Goal: Task Accomplishment & Management: Complete application form

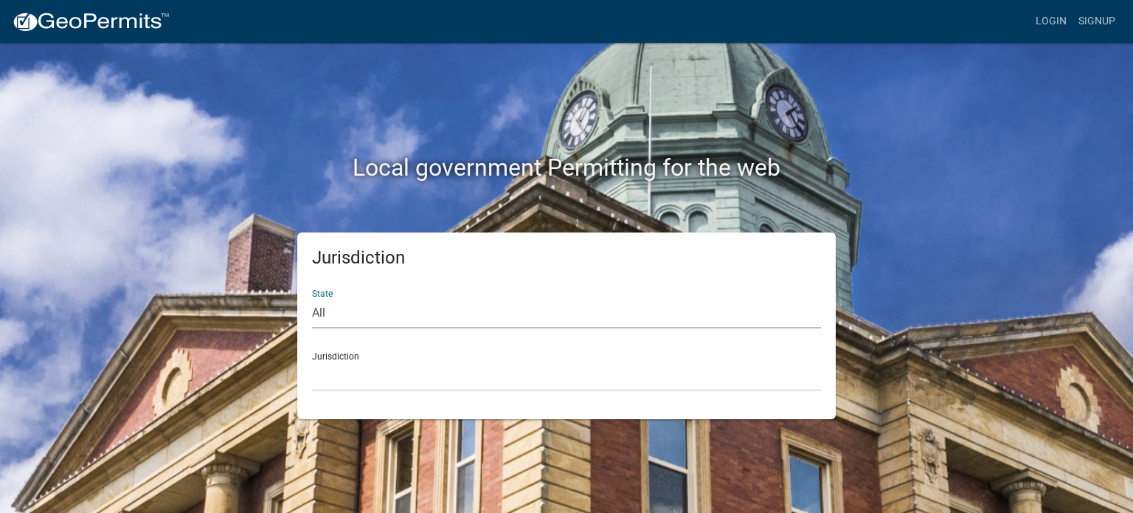
click at [449, 320] on select "All [US_STATE] [US_STATE] [US_STATE] [US_STATE] [US_STATE] [US_STATE] [US_STATE…" at bounding box center [566, 313] width 509 height 30
select select "[US_STATE]"
click at [312, 298] on select "All [US_STATE] [US_STATE] [US_STATE] [US_STATE] [US_STATE] [US_STATE] [US_STATE…" at bounding box center [566, 313] width 509 height 30
click at [369, 376] on select "City of [GEOGRAPHIC_DATA], [US_STATE] City of [GEOGRAPHIC_DATA], [US_STATE] Cit…" at bounding box center [566, 376] width 509 height 30
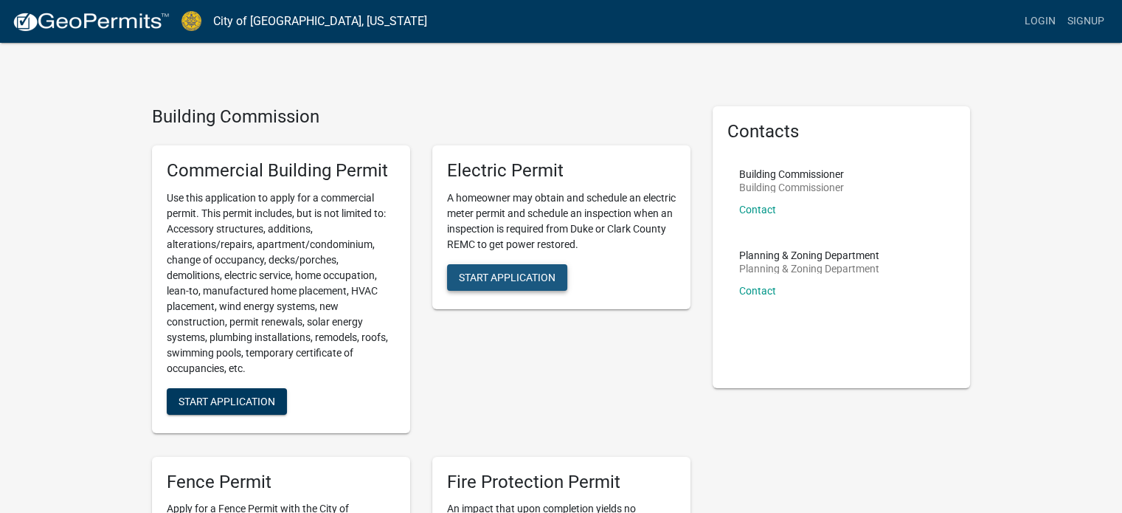
click at [537, 274] on span "Start Application" at bounding box center [507, 277] width 97 height 12
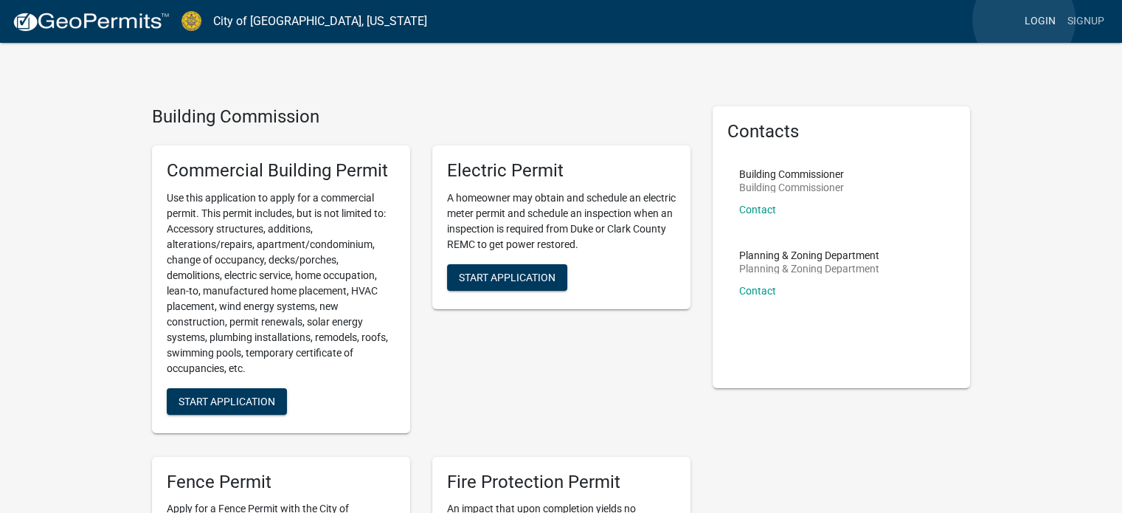
click at [1024, 20] on link "Login" at bounding box center [1040, 21] width 43 height 28
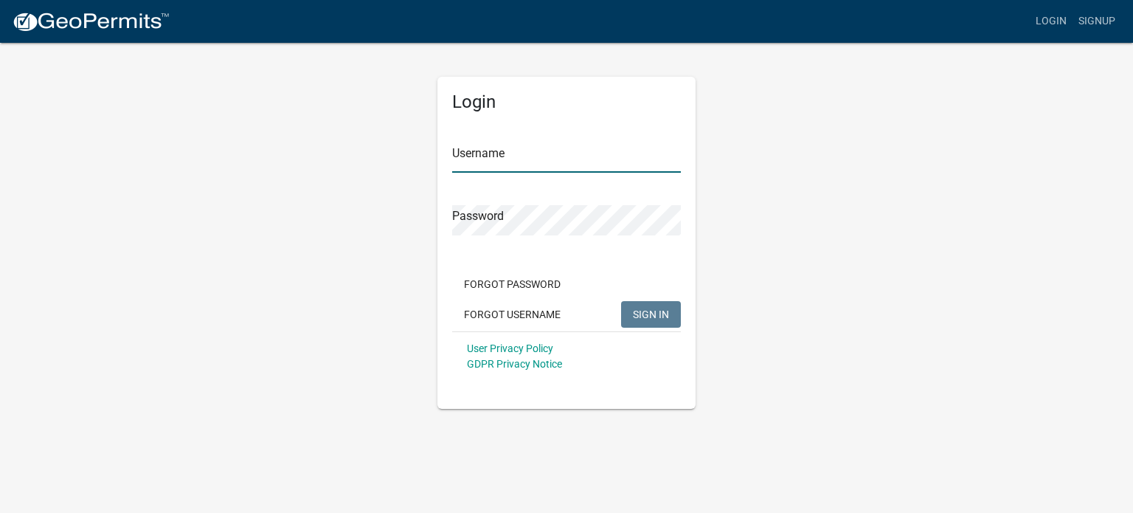
type input "zadamshomeservices"
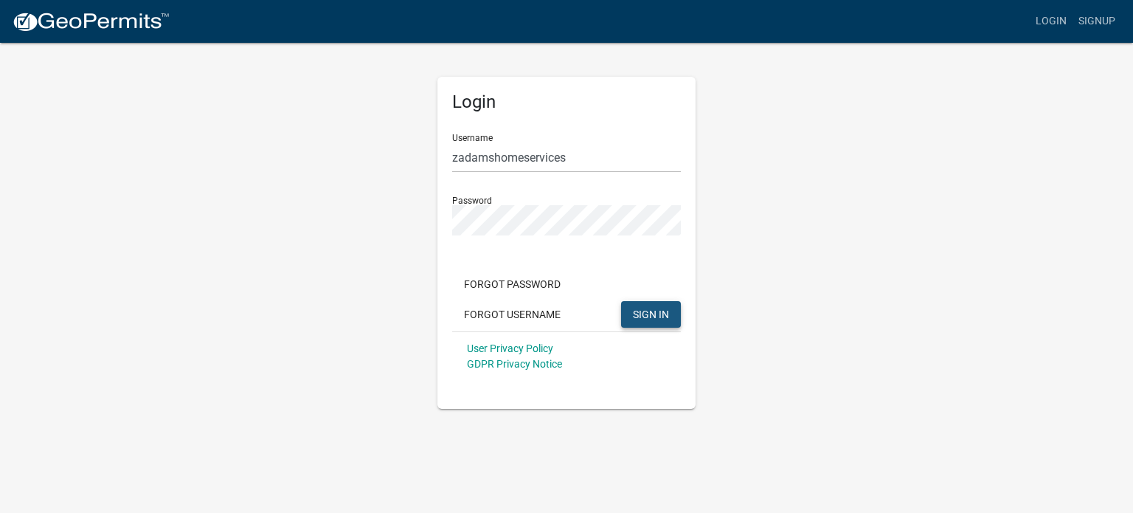
click at [642, 304] on button "SIGN IN" at bounding box center [651, 314] width 60 height 27
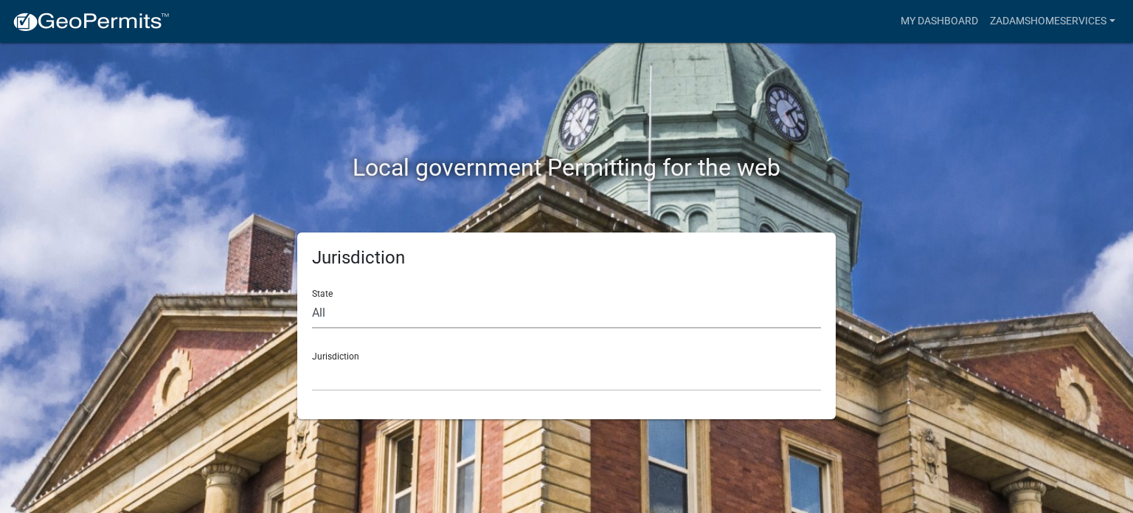
click at [372, 315] on select "All [US_STATE] [US_STATE] [US_STATE] [US_STATE] [US_STATE] [US_STATE] [US_STATE…" at bounding box center [566, 313] width 509 height 30
select select "[US_STATE]"
click at [312, 298] on select "All [US_STATE] [US_STATE] [US_STATE] [US_STATE] [US_STATE] [US_STATE] [US_STATE…" at bounding box center [566, 313] width 509 height 30
click at [364, 382] on select "City of [GEOGRAPHIC_DATA], [US_STATE] City of [GEOGRAPHIC_DATA], [US_STATE] Cit…" at bounding box center [566, 376] width 509 height 30
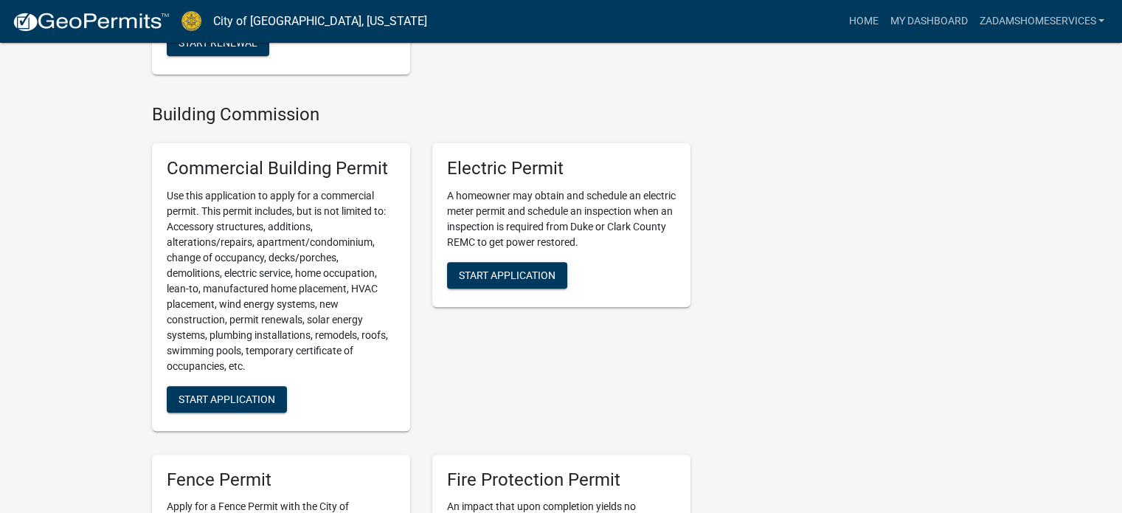
scroll to position [459, 0]
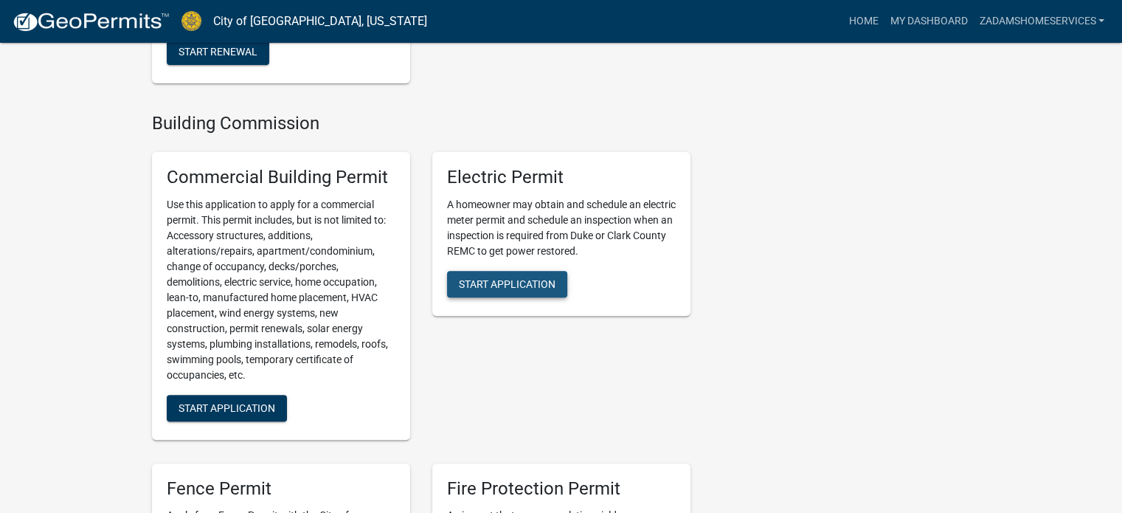
click at [546, 277] on span "Start Application" at bounding box center [507, 283] width 97 height 12
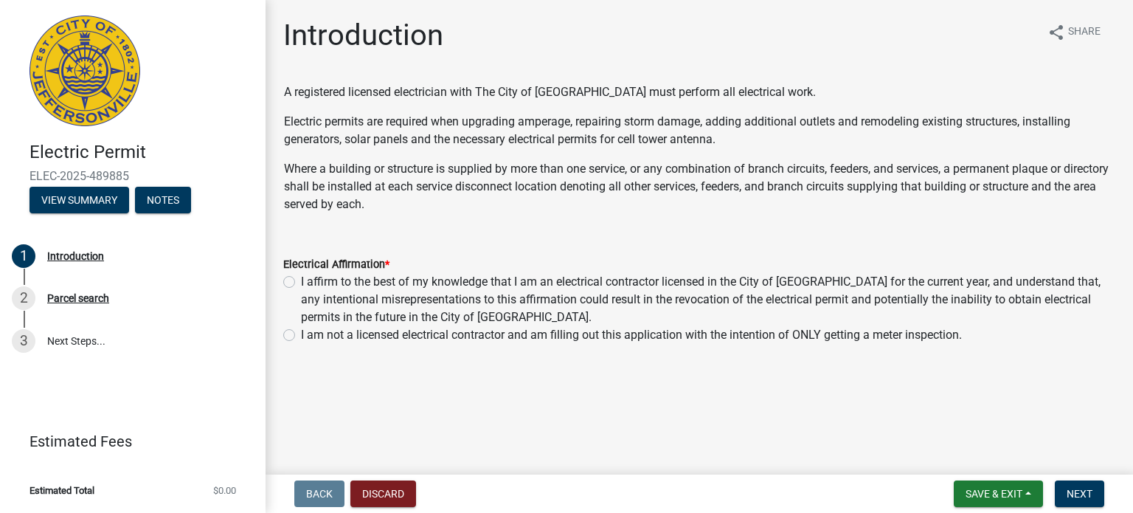
click at [301, 282] on label "I affirm to the best of my knowledge that I am an electrical contractor license…" at bounding box center [708, 299] width 814 height 53
click at [301, 282] on input "I affirm to the best of my knowledge that I am an electrical contractor license…" at bounding box center [306, 278] width 10 height 10
radio input "true"
click at [1076, 488] on span "Next" at bounding box center [1079, 494] width 26 height 12
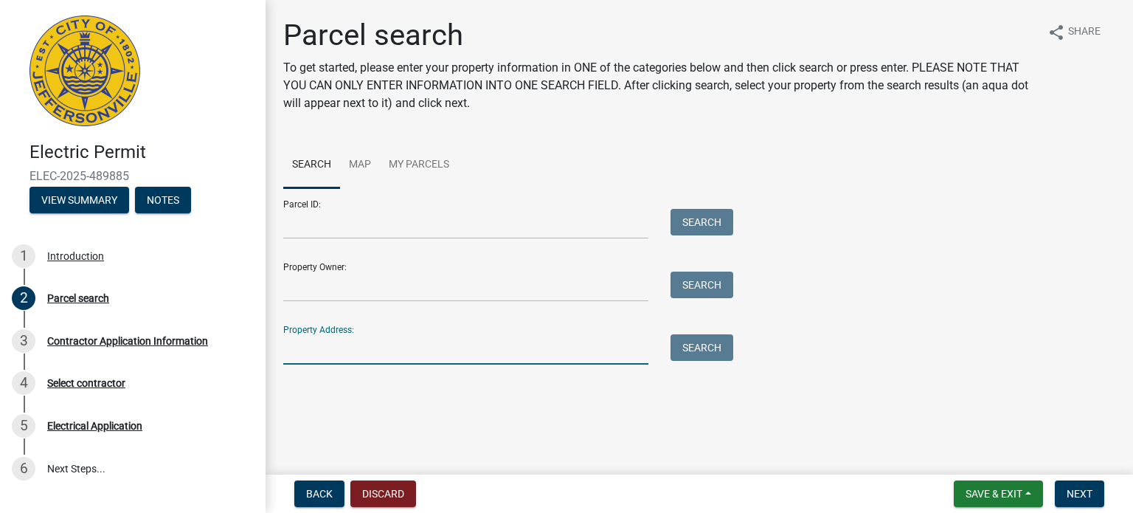
click at [345, 351] on input "Property Address:" at bounding box center [465, 349] width 365 height 30
type input "932 e 8th st"
click at [714, 342] on button "Search" at bounding box center [701, 347] width 63 height 27
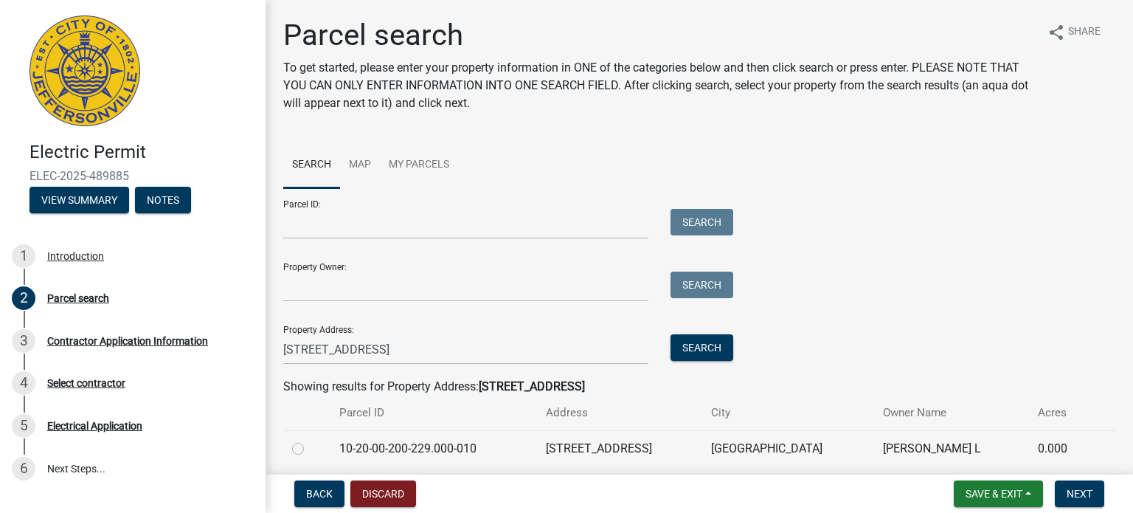
click at [310, 440] on label at bounding box center [310, 440] width 0 height 0
click at [310, 448] on input "radio" at bounding box center [315, 445] width 10 height 10
radio input "true"
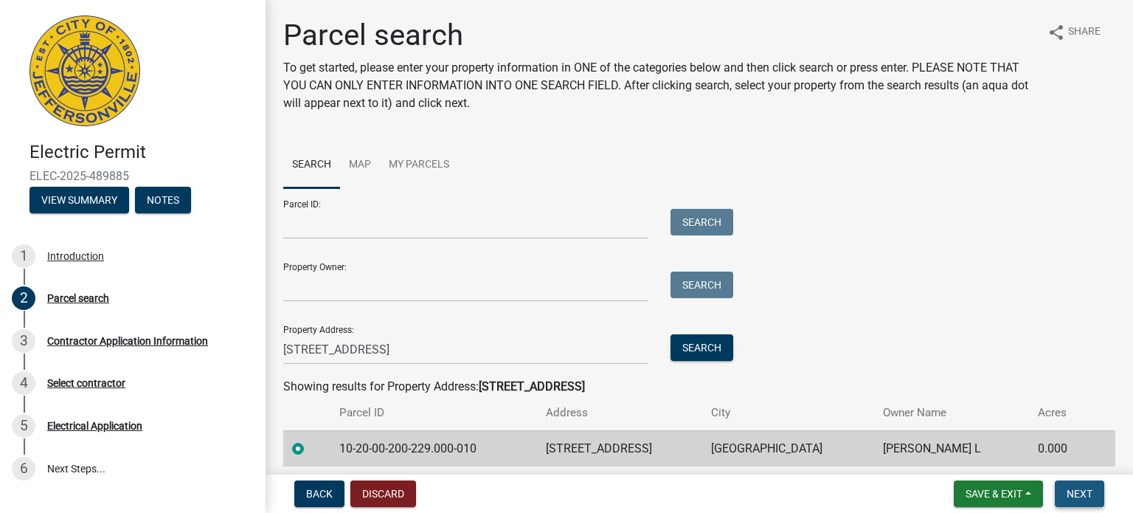
click at [1086, 489] on span "Next" at bounding box center [1079, 494] width 26 height 12
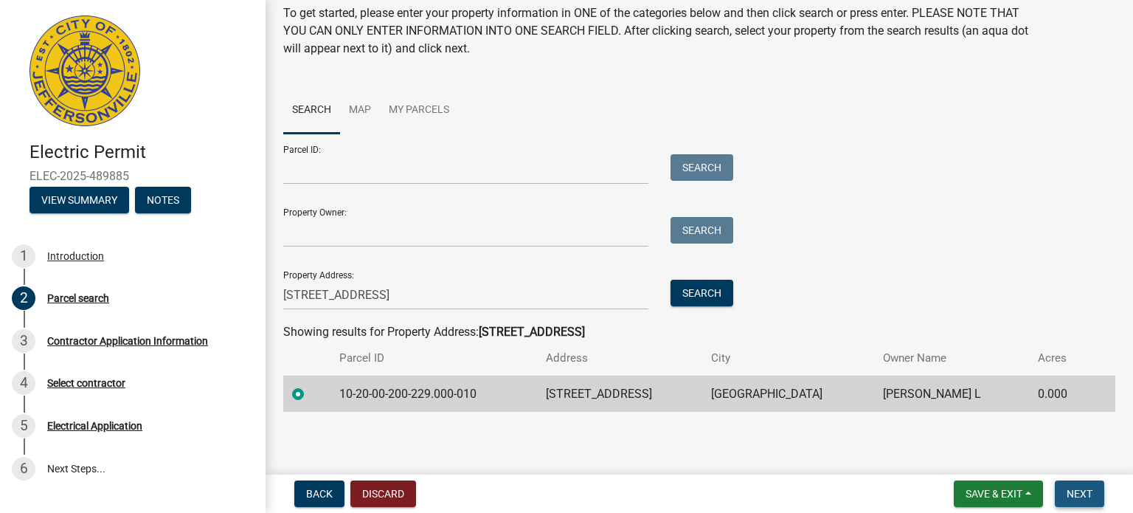
click at [1080, 492] on span "Next" at bounding box center [1079, 494] width 26 height 12
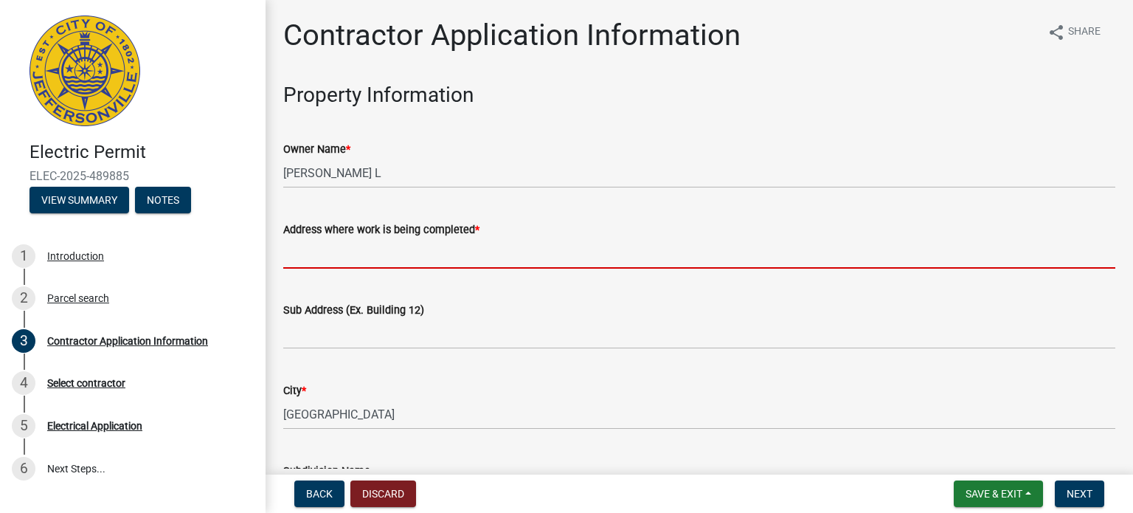
click at [421, 254] on input "Address where work is being completed *" at bounding box center [699, 253] width 832 height 30
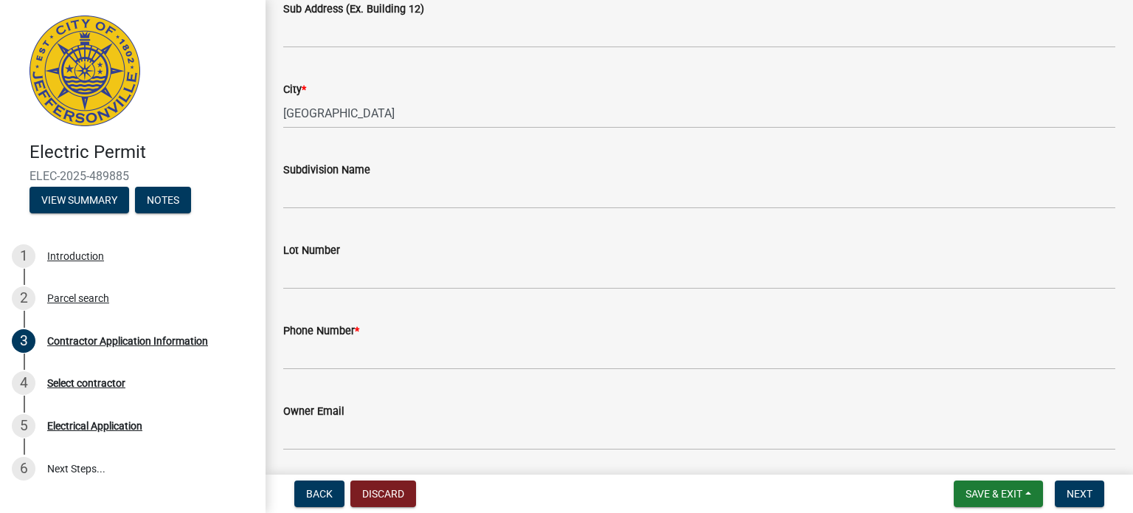
scroll to position [301, 0]
type input "932 E 8th St"
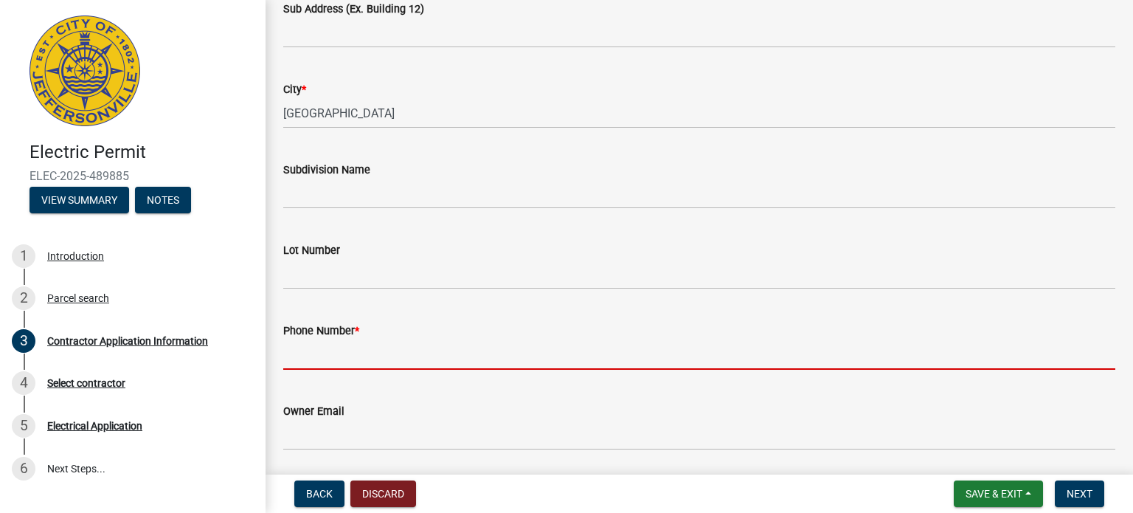
click at [396, 352] on input "Phone Number *" at bounding box center [699, 354] width 832 height 30
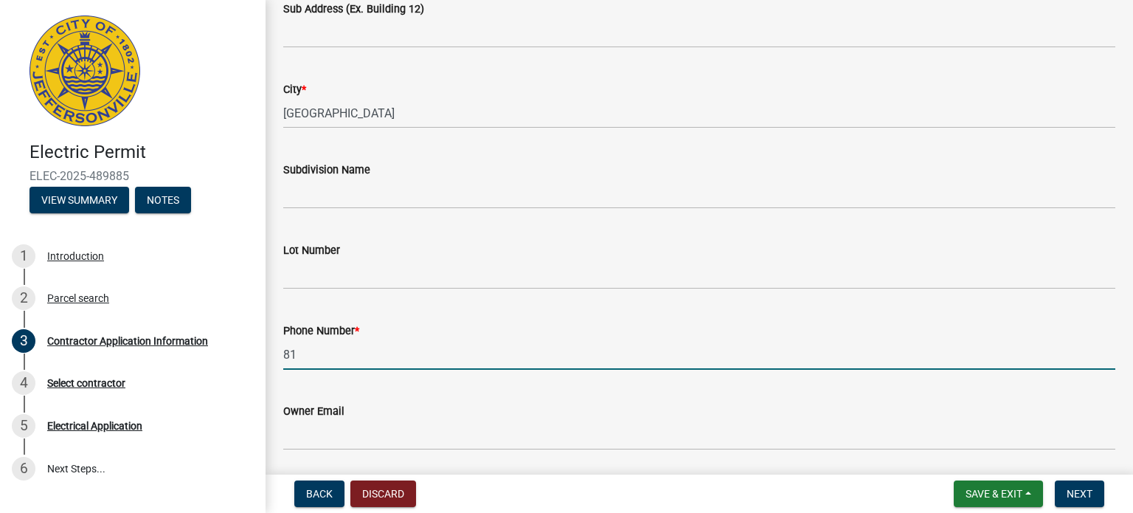
type input "8"
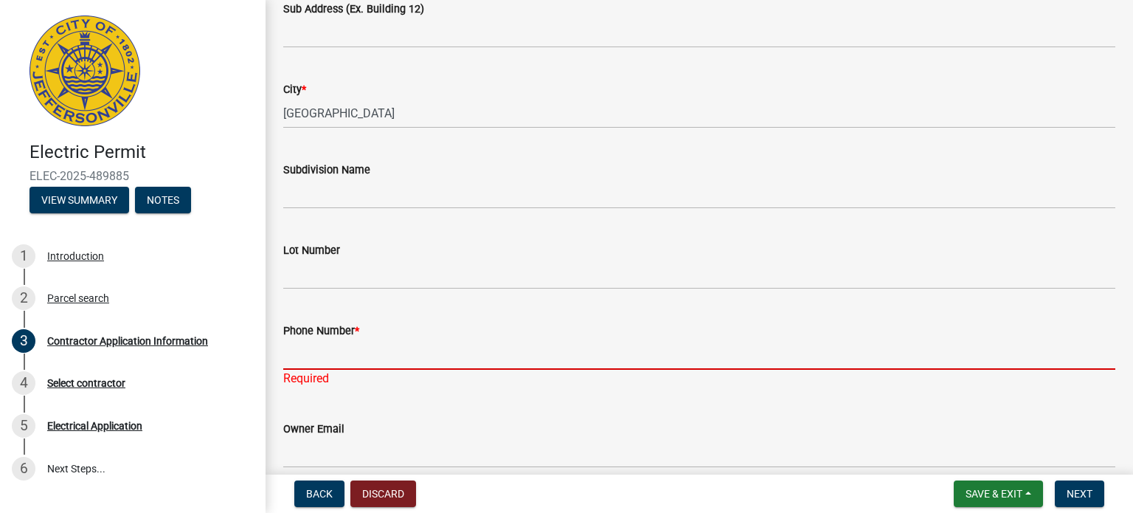
paste input "5024758337"
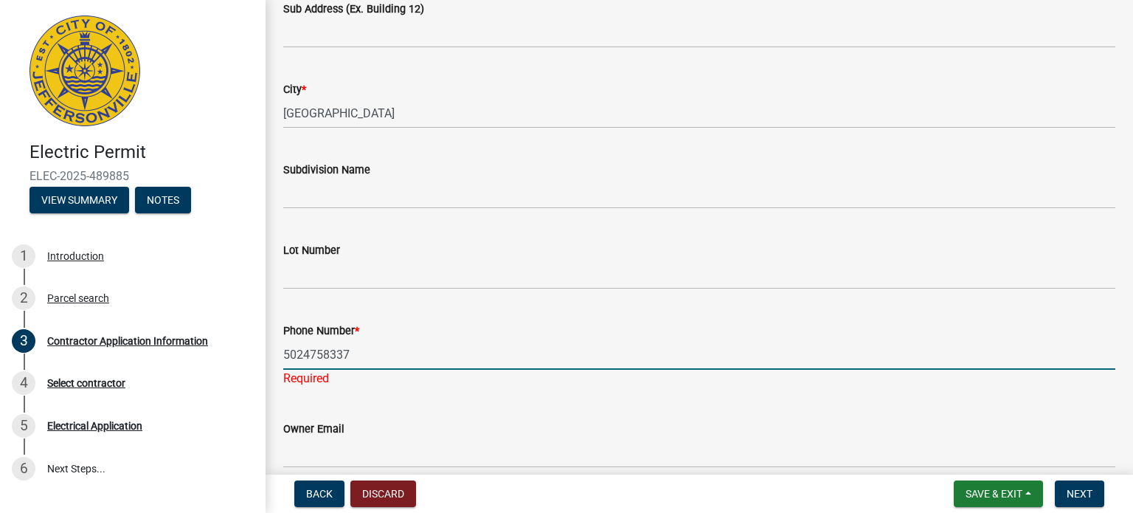
type input "5024758337"
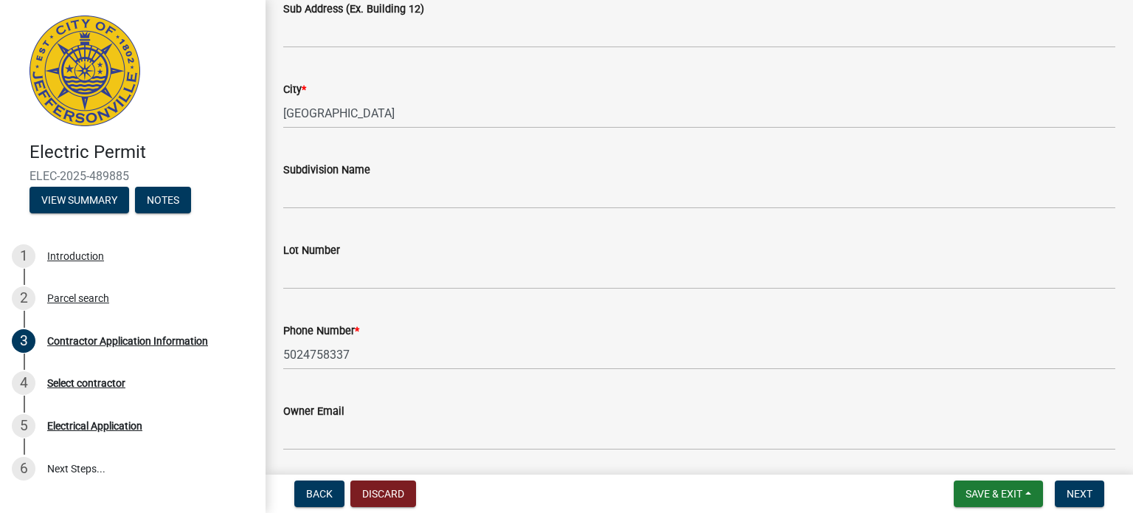
click at [679, 328] on div "Phone Number *" at bounding box center [699, 331] width 832 height 18
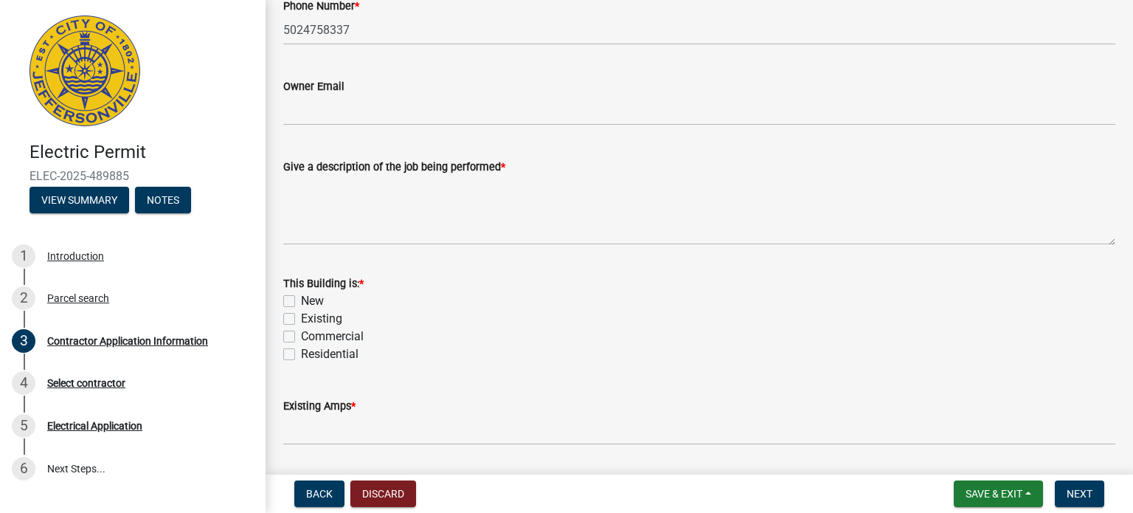
scroll to position [627, 0]
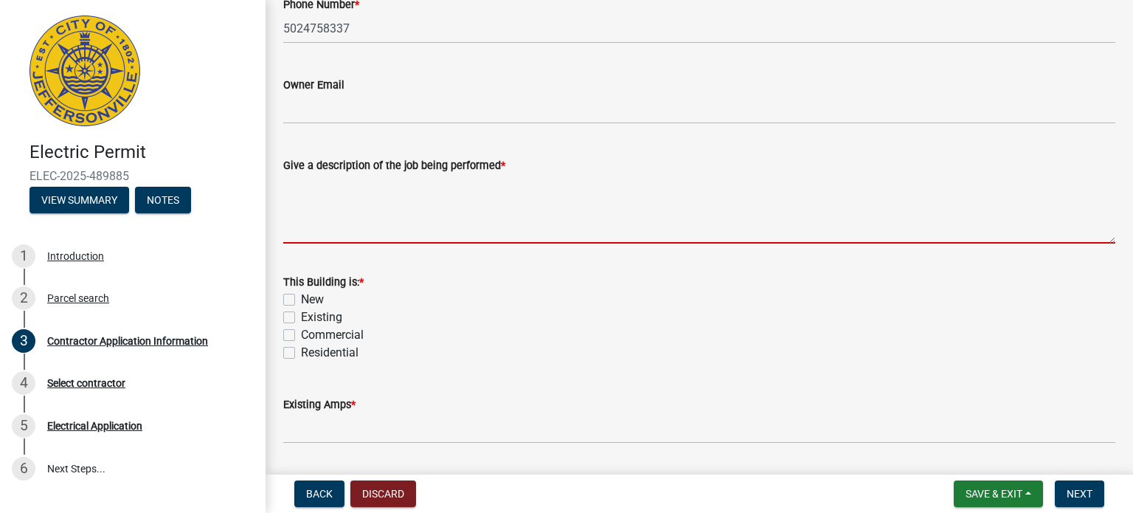
click at [398, 205] on textarea "Give a description of the job being performed *" at bounding box center [699, 208] width 832 height 69
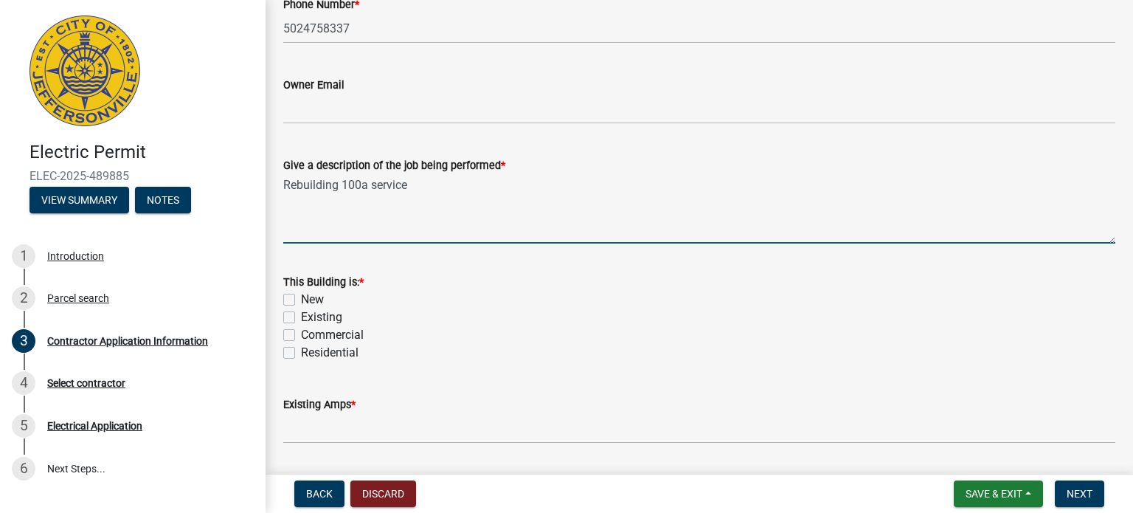
type textarea "Rebuilding 100a service"
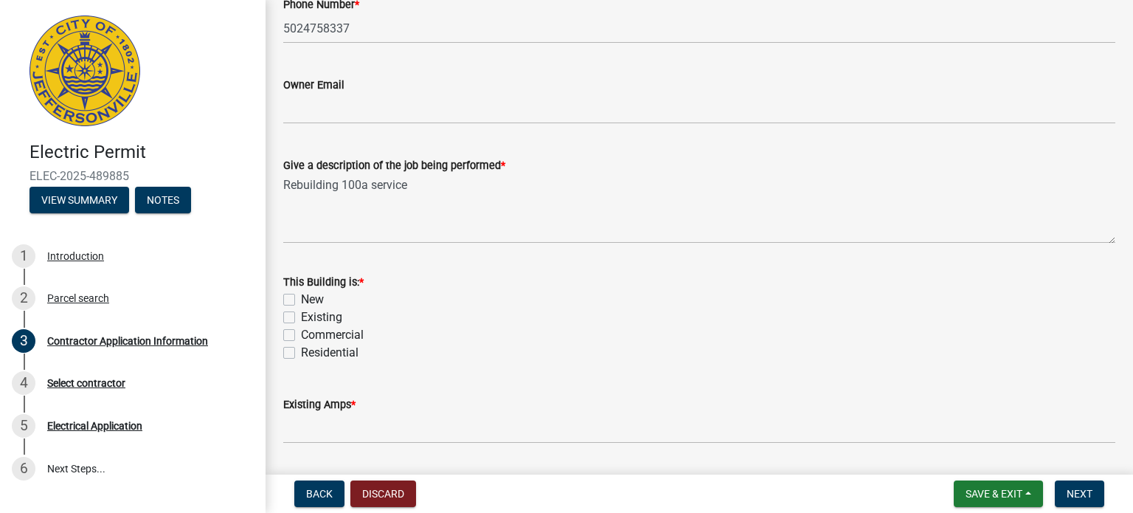
click at [301, 316] on label "Existing" at bounding box center [321, 317] width 41 height 18
click at [301, 316] on input "Existing" at bounding box center [306, 313] width 10 height 10
checkbox input "true"
checkbox input "false"
checkbox input "true"
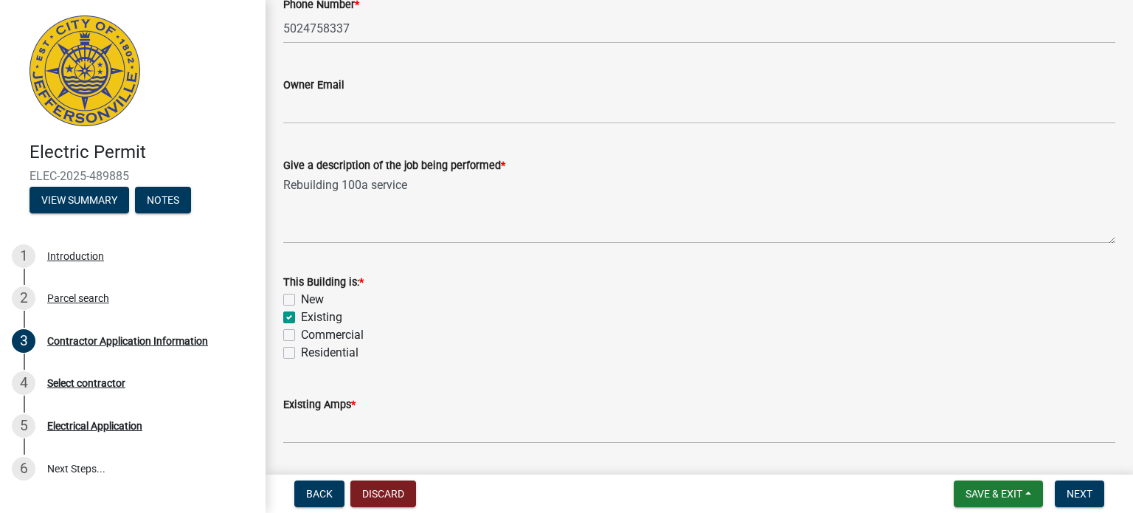
checkbox input "false"
click at [301, 352] on label "Residential" at bounding box center [330, 353] width 58 height 18
click at [301, 352] on input "Residential" at bounding box center [306, 349] width 10 height 10
checkbox input "true"
checkbox input "false"
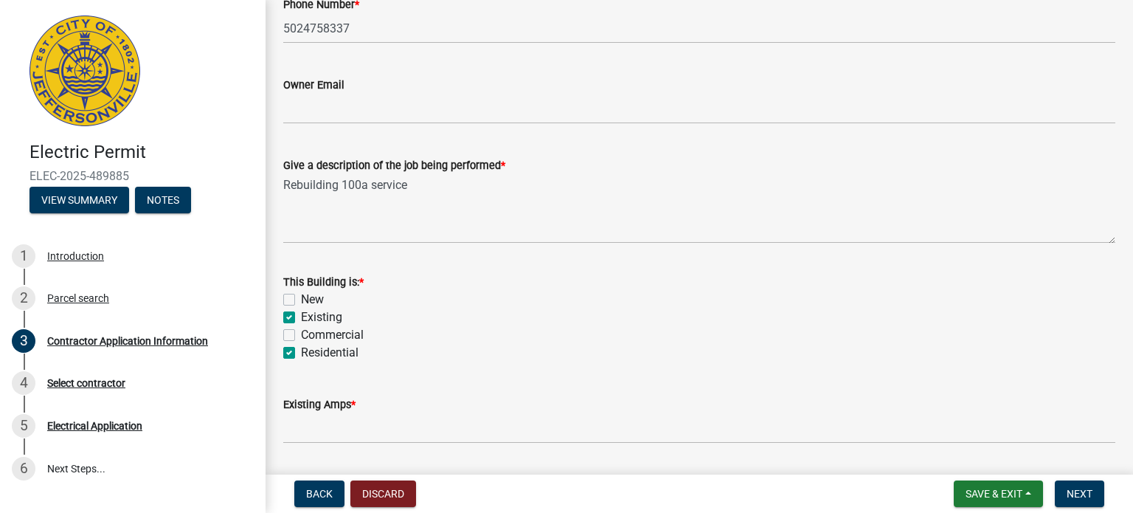
checkbox input "true"
checkbox input "false"
checkbox input "true"
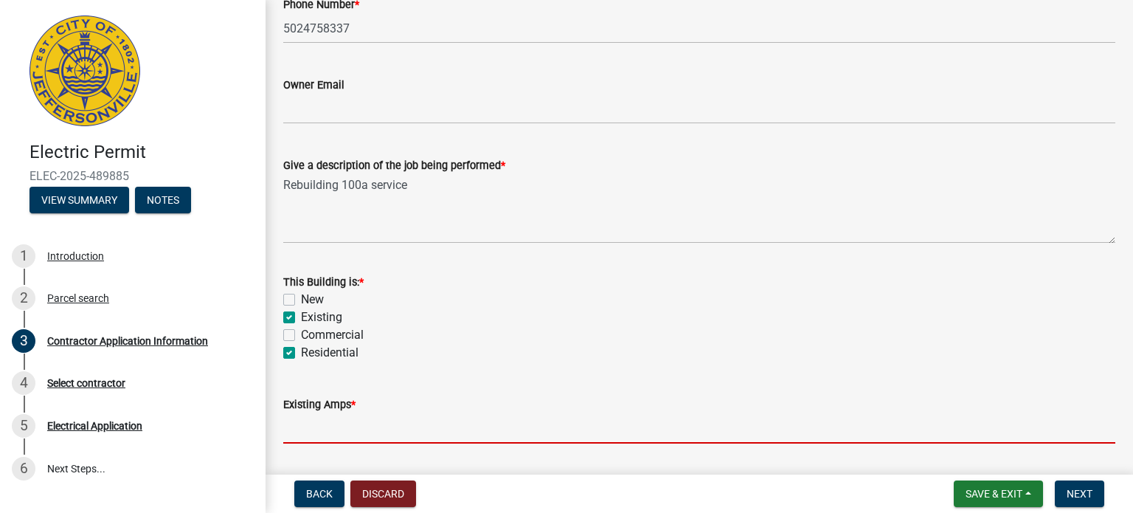
click at [323, 426] on input "text" at bounding box center [699, 428] width 832 height 30
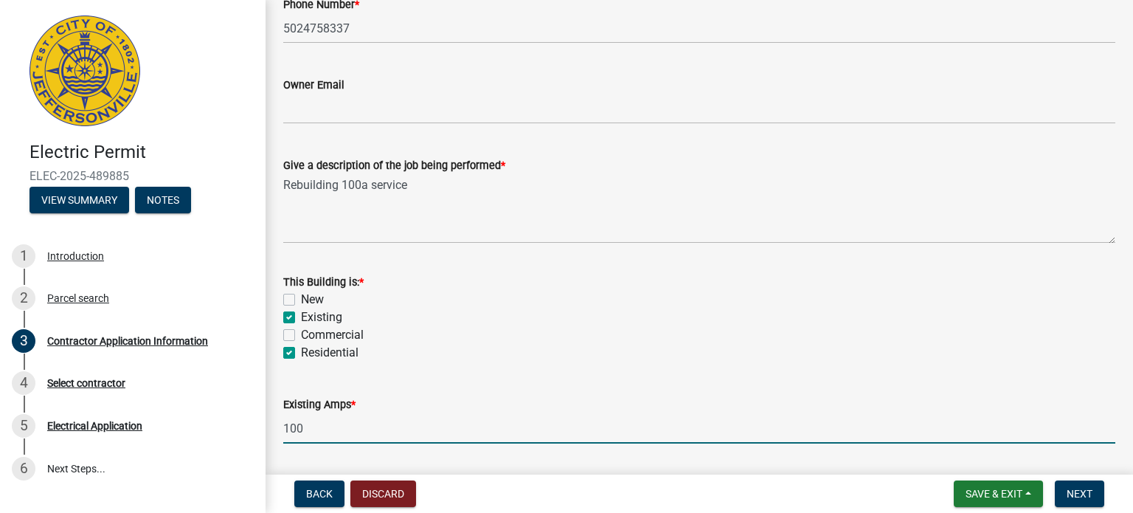
type input "100"
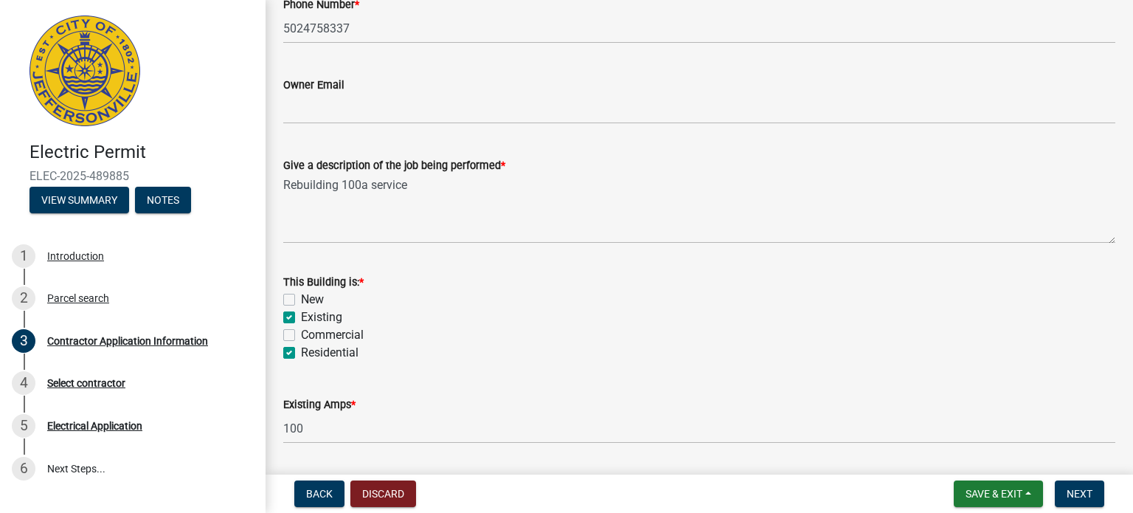
click at [454, 403] on div "Existing Amps *" at bounding box center [699, 404] width 832 height 18
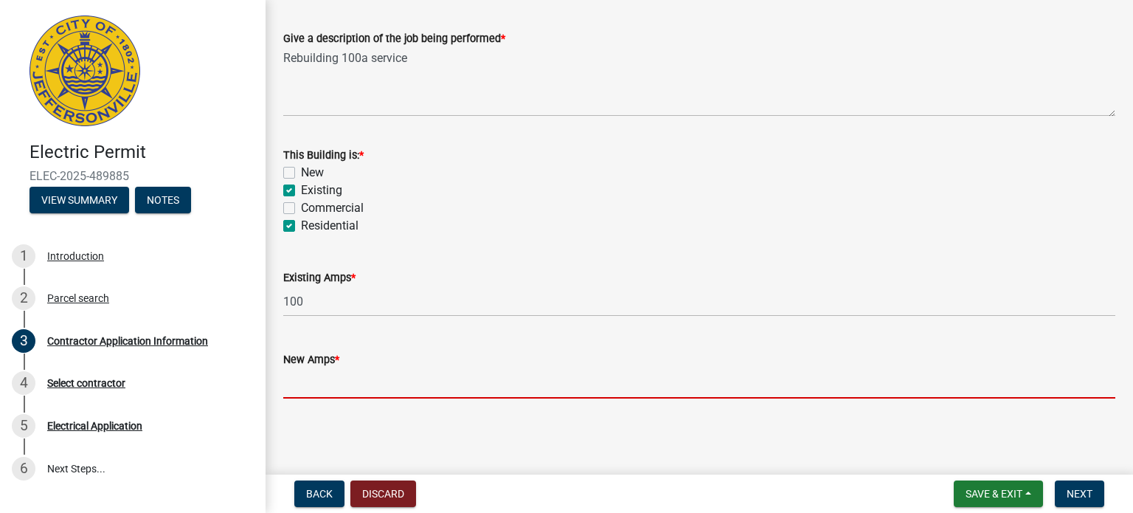
click at [400, 385] on input "text" at bounding box center [699, 383] width 832 height 30
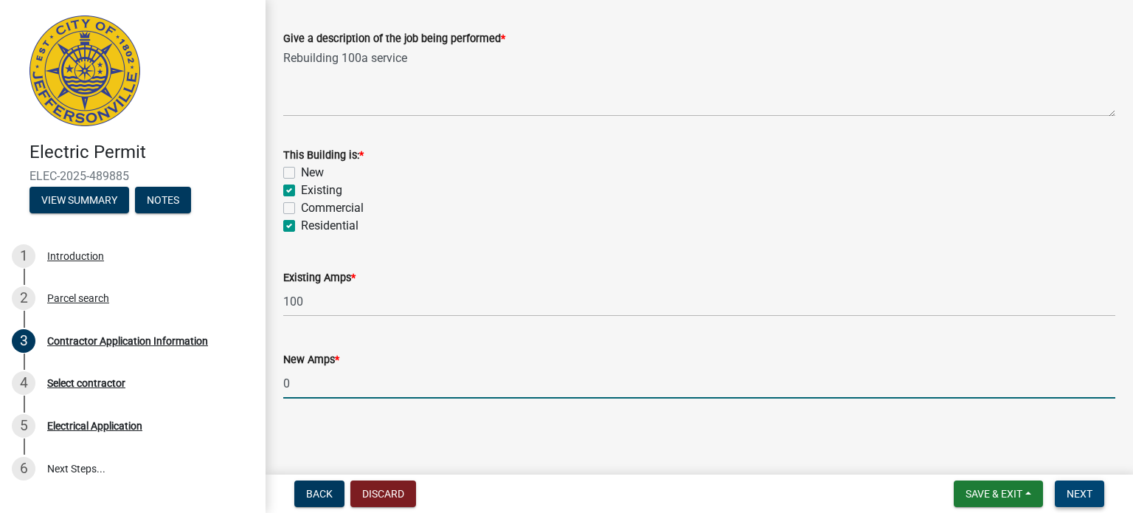
type input "0"
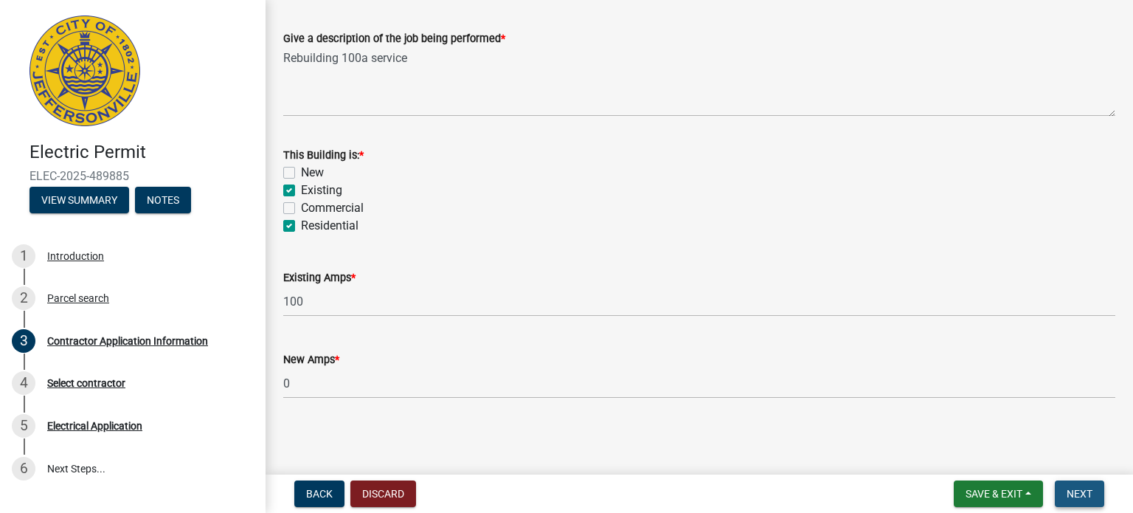
click at [1067, 495] on span "Next" at bounding box center [1079, 494] width 26 height 12
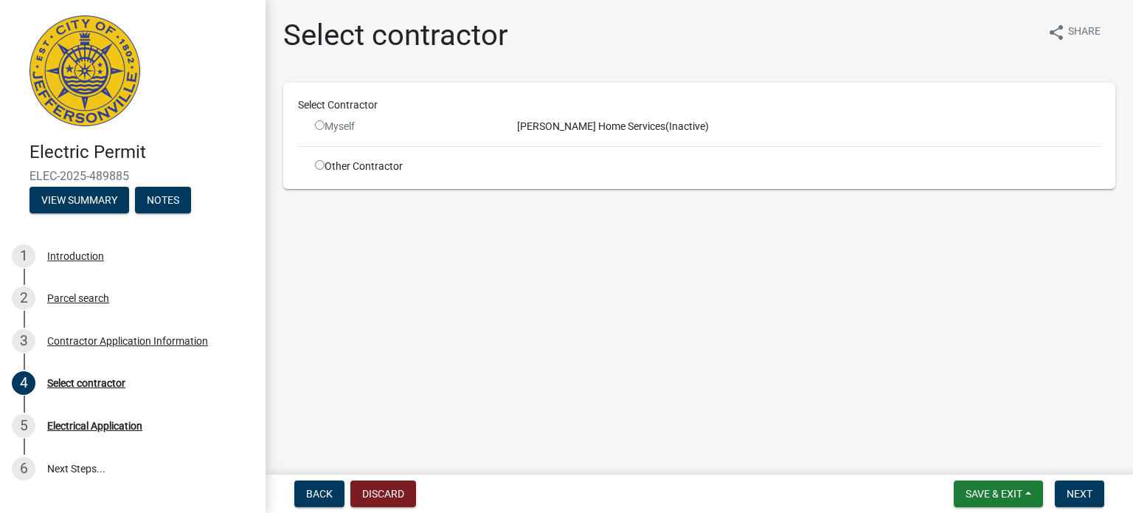
click at [319, 122] on input "radio" at bounding box center [320, 125] width 10 height 10
click at [320, 128] on input "radio" at bounding box center [320, 125] width 10 height 10
click at [319, 122] on input "radio" at bounding box center [320, 125] width 10 height 10
radio input "false"
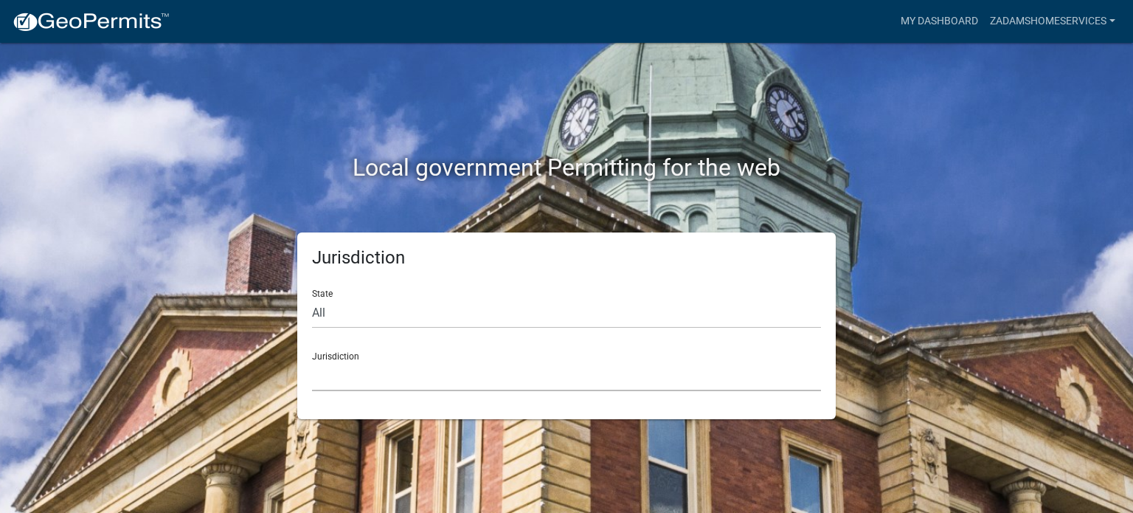
click at [549, 371] on select "[GEOGRAPHIC_DATA], [US_STATE] [GEOGRAPHIC_DATA], [US_STATE][PERSON_NAME][GEOGRA…" at bounding box center [566, 376] width 509 height 30
click at [912, 189] on div "Local government Permitting for the web" at bounding box center [566, 137] width 841 height 189
click at [459, 327] on form "State All [US_STATE] [US_STATE] [US_STATE] [US_STATE] [US_STATE] [US_STATE] [US…" at bounding box center [566, 334] width 509 height 114
click at [463, 323] on select "All [US_STATE] [US_STATE] [US_STATE] [US_STATE] [US_STATE] [US_STATE] [US_STATE…" at bounding box center [566, 313] width 509 height 30
select select "[US_STATE]"
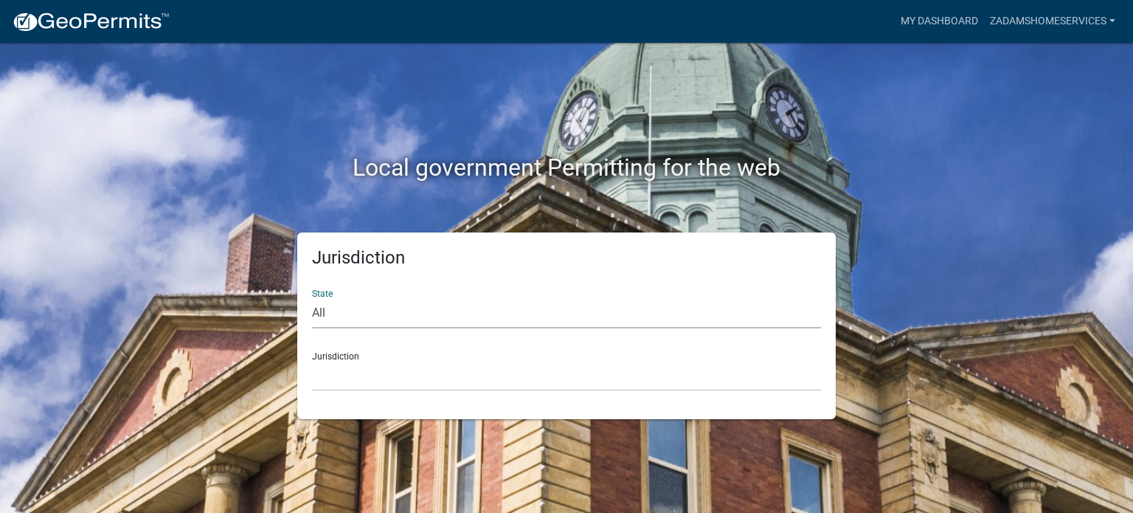
click at [312, 298] on select "All [US_STATE] [US_STATE] [US_STATE] [US_STATE] [US_STATE] [US_STATE] [US_STATE…" at bounding box center [566, 313] width 509 height 30
click at [434, 380] on select "City of [GEOGRAPHIC_DATA], [US_STATE] City of [GEOGRAPHIC_DATA], [US_STATE] Cit…" at bounding box center [566, 376] width 509 height 30
click at [440, 321] on select "All [US_STATE] [US_STATE] [US_STATE] [US_STATE] [US_STATE] [US_STATE] [US_STATE…" at bounding box center [566, 313] width 509 height 30
select select "[US_STATE]"
click at [312, 298] on select "All [US_STATE] [US_STATE] [US_STATE] [US_STATE] [US_STATE] [US_STATE] [US_STATE…" at bounding box center [566, 313] width 509 height 30
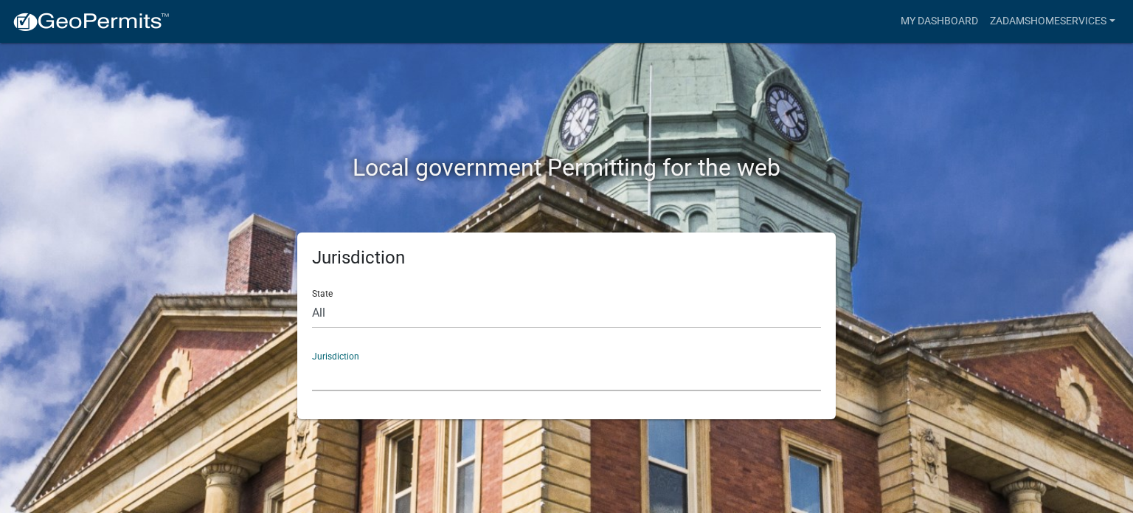
click at [431, 371] on select "City of [GEOGRAPHIC_DATA], [US_STATE] City of [GEOGRAPHIC_DATA], [US_STATE] Cit…" at bounding box center [566, 376] width 509 height 30
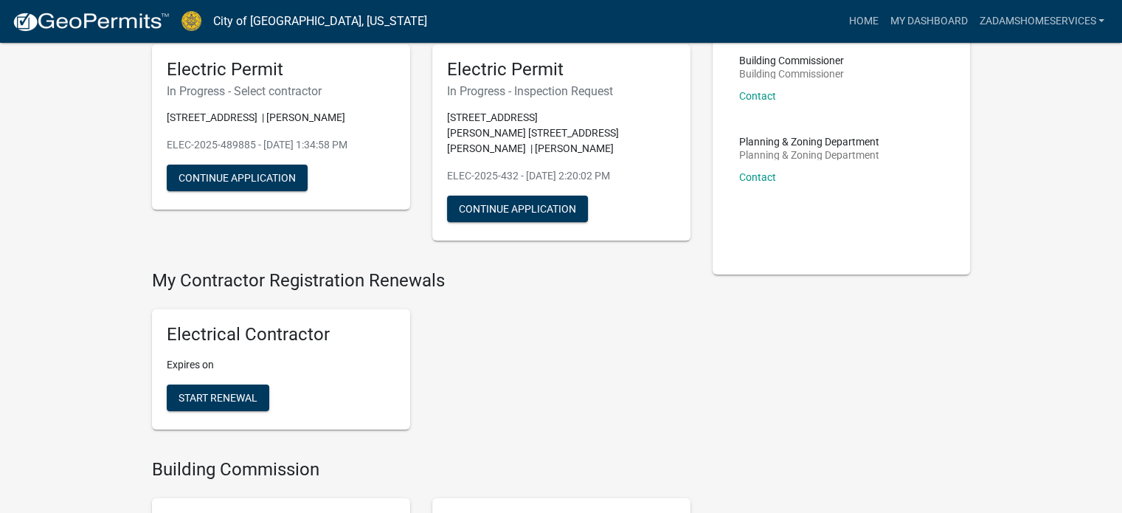
scroll to position [114, 0]
click at [216, 391] on span "Start Renewal" at bounding box center [217, 397] width 79 height 12
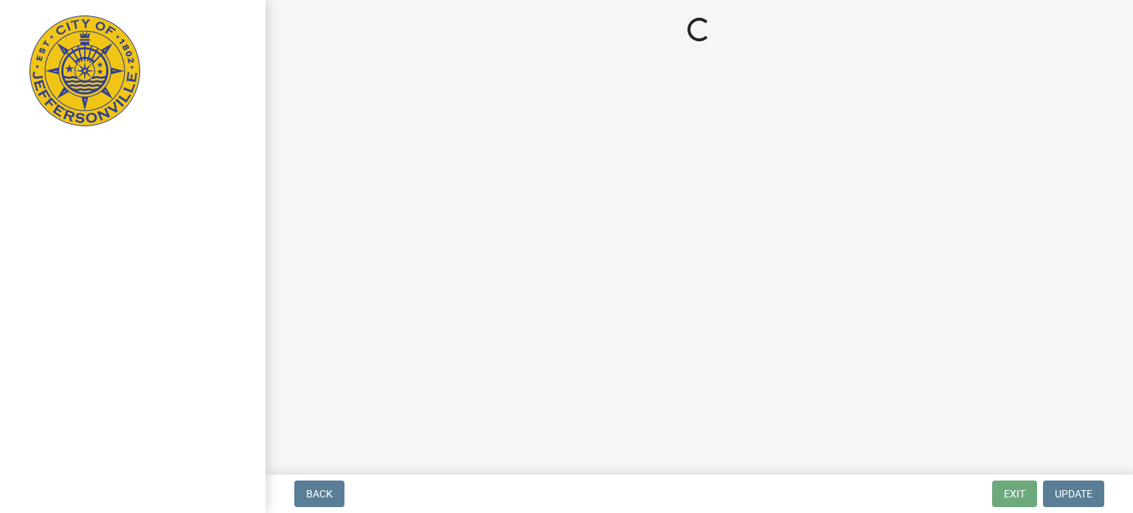
select select "IN"
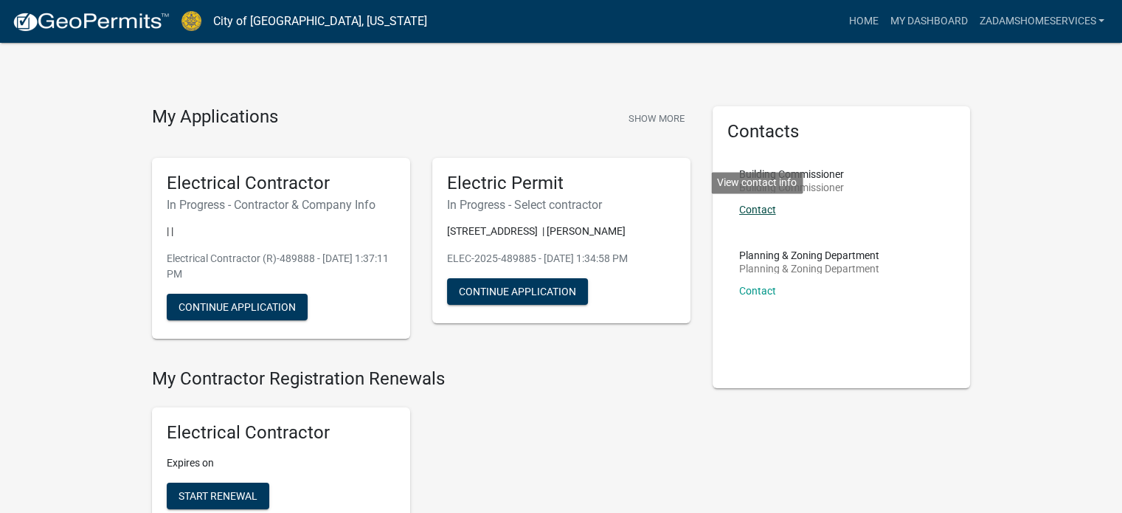
click at [759, 209] on link "Contact" at bounding box center [757, 210] width 37 height 12
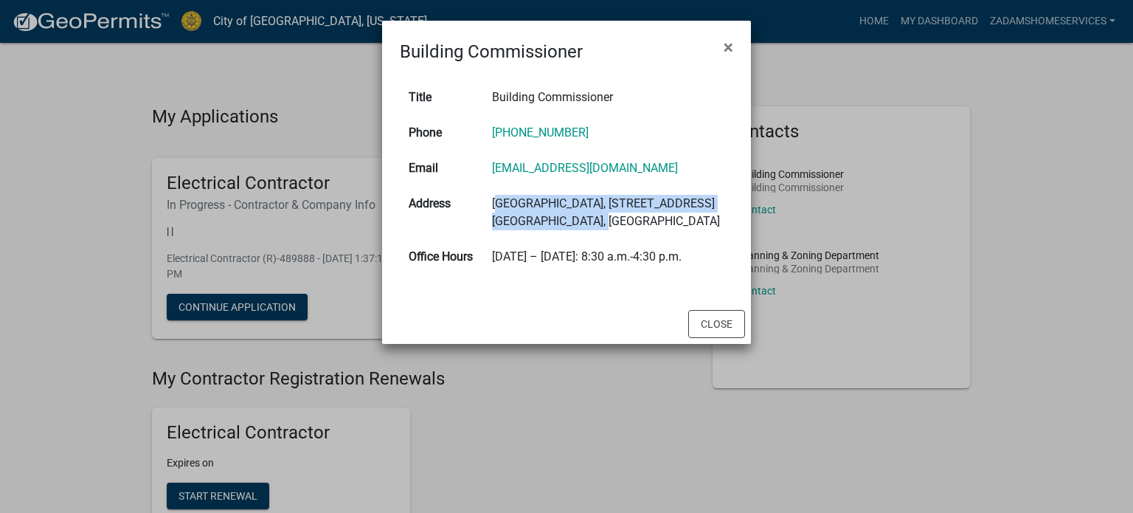
drag, startPoint x: 484, startPoint y: 204, endPoint x: 609, endPoint y: 237, distance: 129.7
click at [609, 237] on td "[GEOGRAPHIC_DATA], [STREET_ADDRESS]" at bounding box center [608, 212] width 250 height 53
copy td "[GEOGRAPHIC_DATA], [STREET_ADDRESS]"
click at [729, 54] on span "×" at bounding box center [729, 47] width 10 height 21
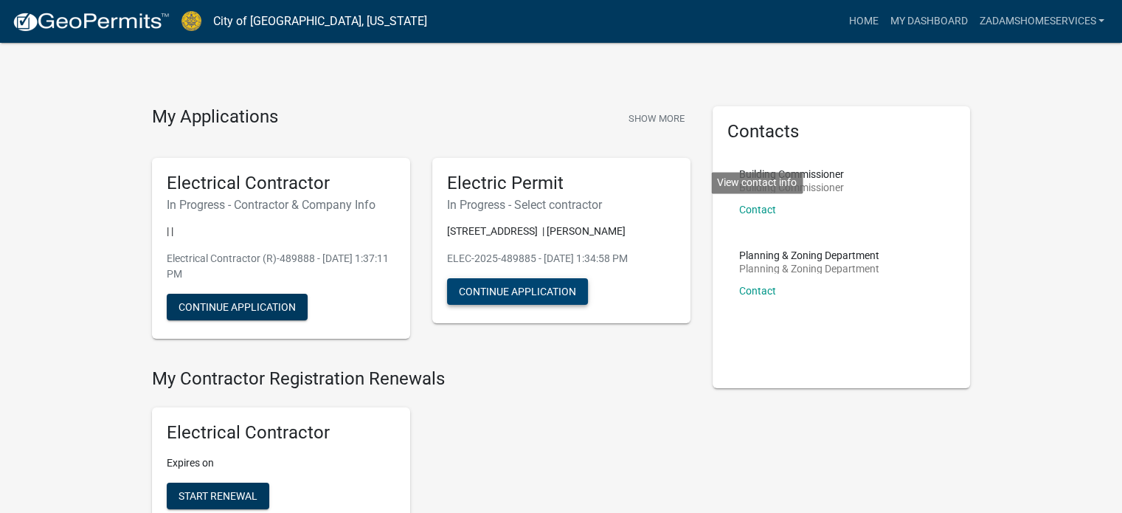
click at [513, 291] on button "Continue Application" at bounding box center [517, 291] width 141 height 27
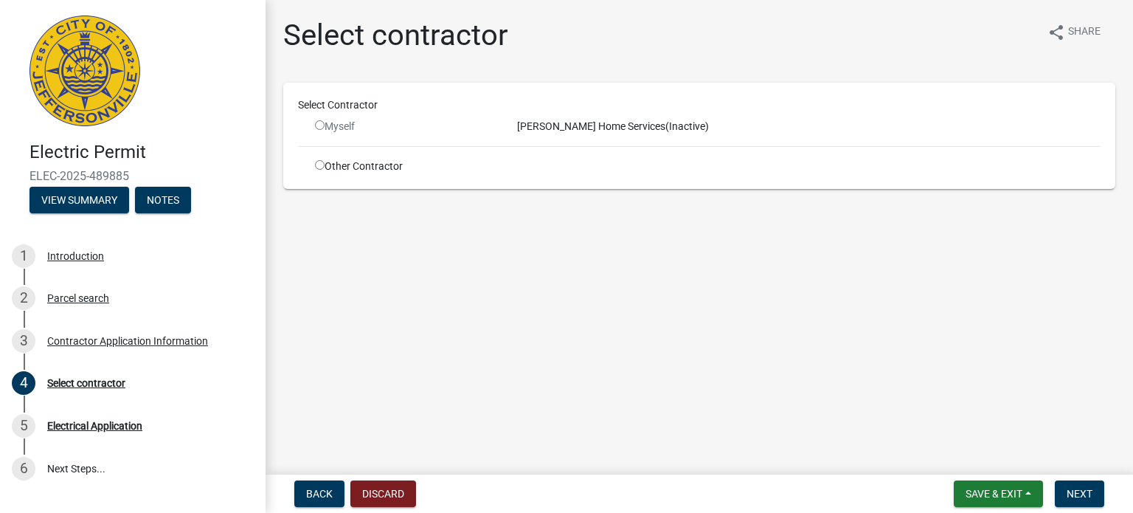
click at [320, 125] on input "radio" at bounding box center [320, 125] width 10 height 10
click at [319, 125] on input "radio" at bounding box center [320, 125] width 10 height 10
radio input "false"
